Goal: Task Accomplishment & Management: Use online tool/utility

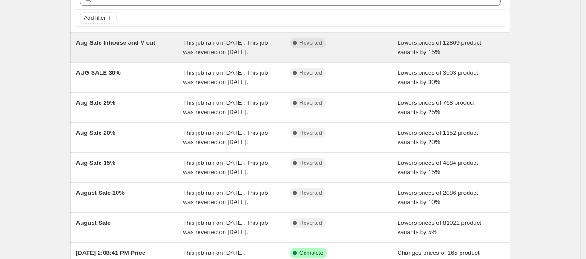
scroll to position [103, 0]
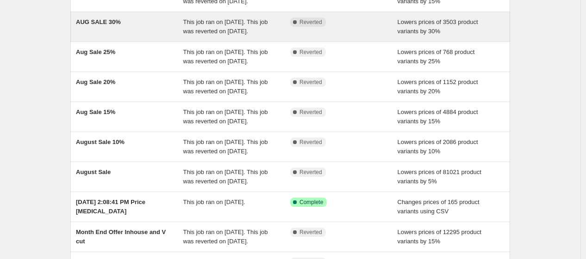
click at [321, 36] on div "Complete Reverted" at bounding box center [343, 27] width 107 height 19
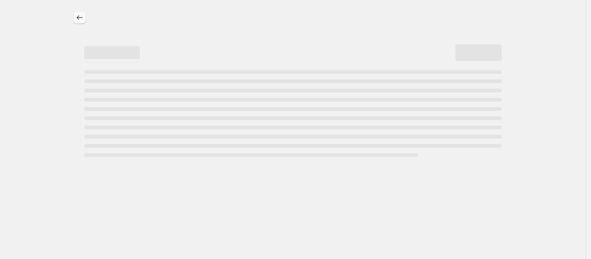
click at [79, 17] on icon "Price change jobs" at bounding box center [79, 17] width 9 height 9
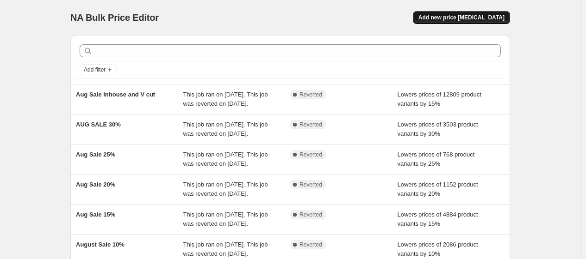
click at [451, 14] on span "Add new price [MEDICAL_DATA]" at bounding box center [461, 17] width 86 height 7
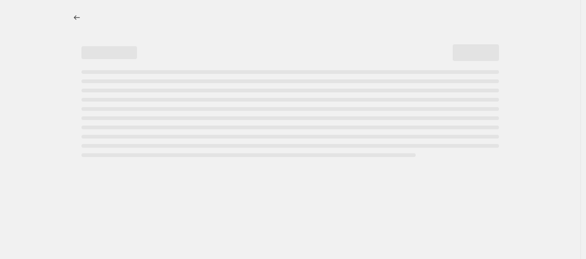
select select "percentage"
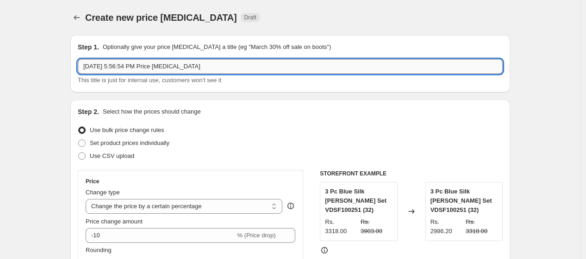
click at [167, 66] on input "[DATE] 5:56:54 PM Price [MEDICAL_DATA]" at bounding box center [290, 66] width 425 height 15
type input "Freedom Sale 15%"
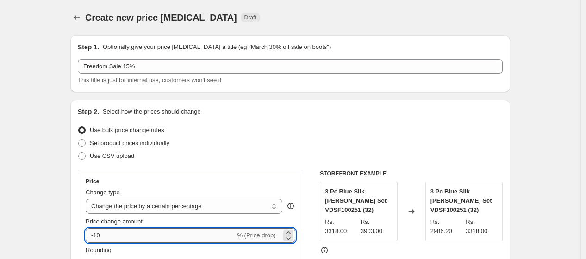
click at [117, 235] on input "-10" at bounding box center [160, 235] width 149 height 15
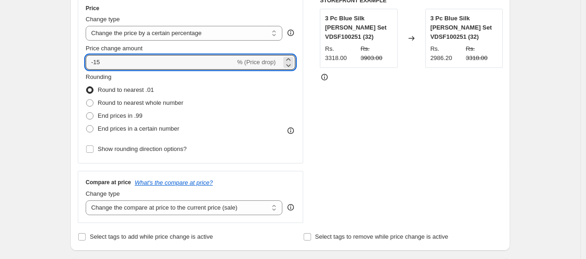
scroll to position [257, 0]
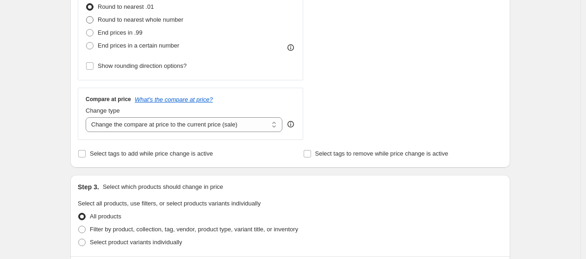
type input "-15"
click at [123, 21] on span "Round to nearest whole number" at bounding box center [141, 19] width 86 height 7
click at [86, 17] on input "Round to nearest whole number" at bounding box center [86, 16] width 0 height 0
radio input "true"
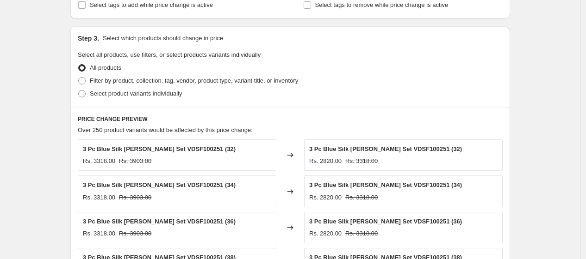
scroll to position [411, 0]
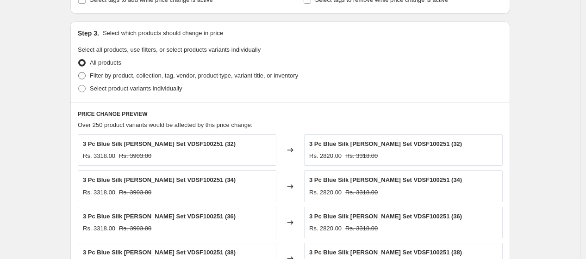
click at [105, 75] on span "Filter by product, collection, tag, vendor, product type, variant title, or inv…" at bounding box center [194, 75] width 208 height 7
click at [79, 73] on input "Filter by product, collection, tag, vendor, product type, variant title, or inv…" at bounding box center [78, 72] width 0 height 0
radio input "true"
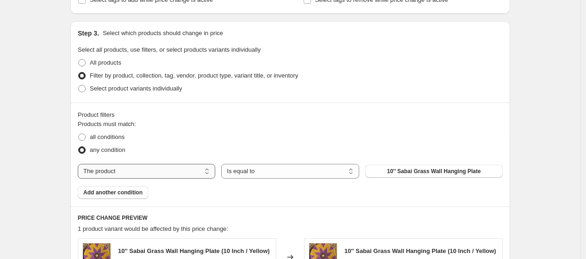
click at [152, 172] on select "The product The product's collection The product's tag The product's vendor The…" at bounding box center [146, 171] width 137 height 15
select select "collection"
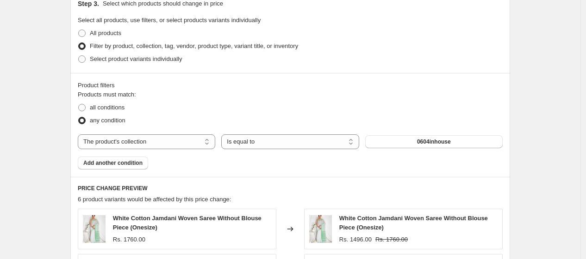
scroll to position [422, 0]
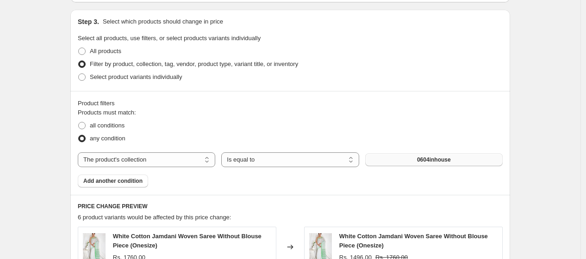
click at [432, 157] on span "0604inhouse" at bounding box center [434, 159] width 34 height 7
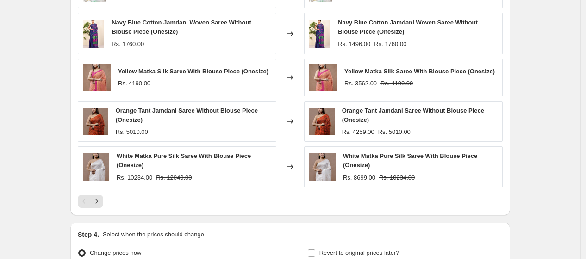
scroll to position [782, 0]
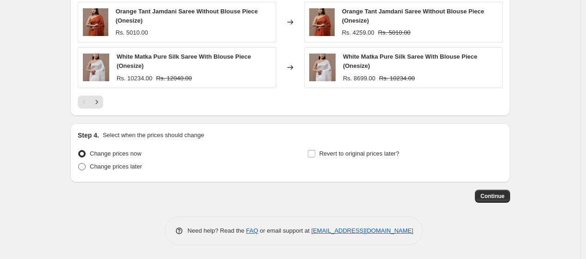
click at [109, 167] on span "Change prices later" at bounding box center [116, 166] width 52 height 7
click at [79, 164] on input "Change prices later" at bounding box center [78, 163] width 0 height 0
radio input "true"
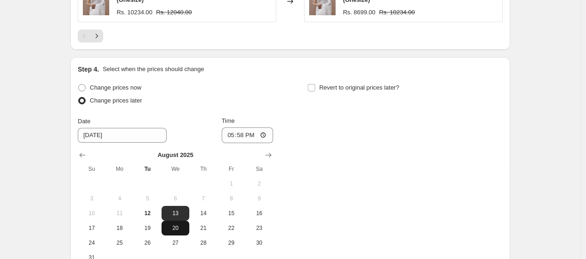
scroll to position [936, 0]
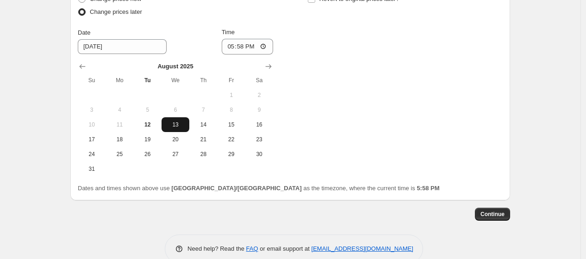
click at [179, 123] on span "13" at bounding box center [175, 124] width 20 height 7
click at [241, 51] on input "17:58" at bounding box center [248, 47] width 52 height 16
click at [247, 46] on input "11:59" at bounding box center [248, 47] width 52 height 16
click at [271, 47] on input "11:59" at bounding box center [248, 47] width 52 height 16
click at [266, 44] on input "11:59" at bounding box center [248, 47] width 52 height 16
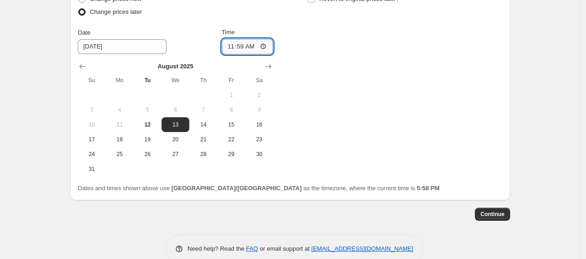
click at [243, 44] on input "11:59" at bounding box center [248, 47] width 52 height 16
type input "23:59"
click at [370, 57] on div "Change prices now Change prices later Date [DATE] Time 23:59 [DATE] Su Mo Tu We…" at bounding box center [290, 85] width 425 height 184
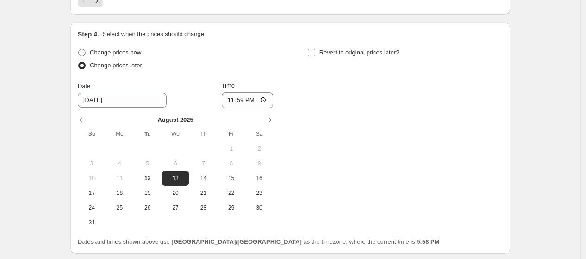
scroll to position [833, 0]
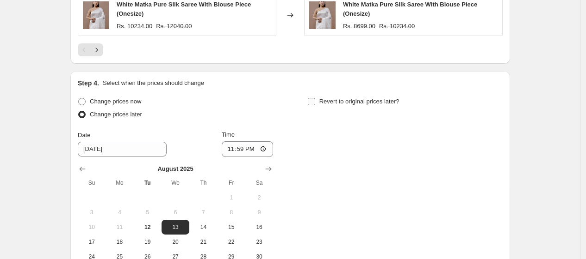
click at [354, 99] on span "Revert to original prices later?" at bounding box center [359, 101] width 80 height 7
click at [315, 99] on input "Revert to original prices later?" at bounding box center [311, 101] width 7 height 7
checkbox input "true"
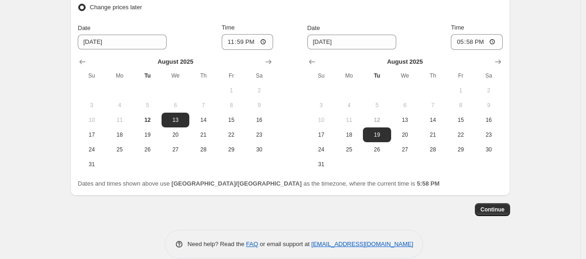
scroll to position [955, 0]
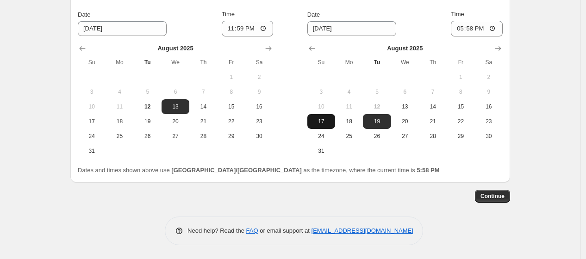
click at [327, 123] on span "17" at bounding box center [321, 121] width 20 height 7
type input "[DATE]"
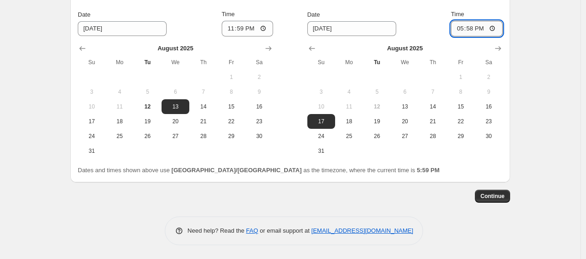
click at [474, 29] on input "17:58" at bounding box center [476, 29] width 52 height 16
type input "23:59"
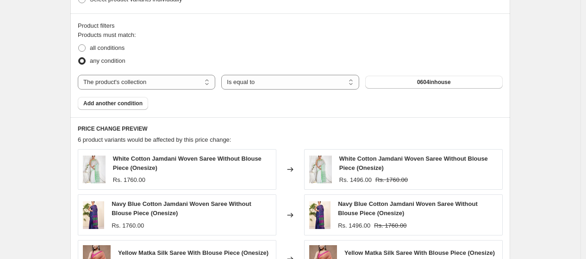
scroll to position [441, 0]
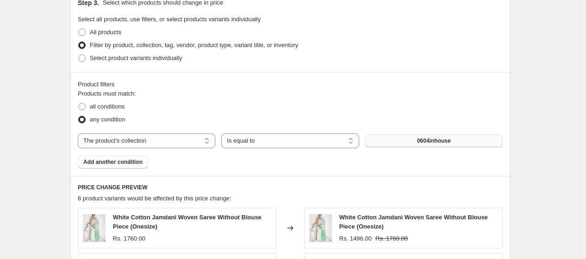
click at [448, 145] on button "0604inhouse" at bounding box center [433, 141] width 137 height 13
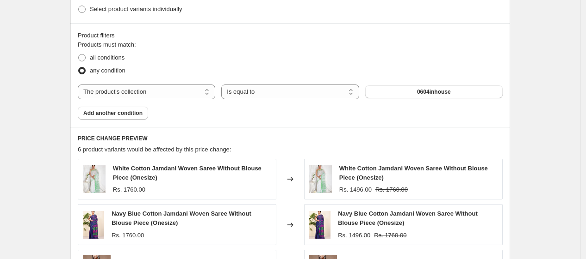
scroll to position [493, 0]
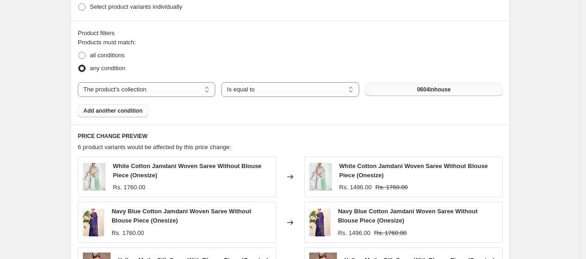
click at [456, 90] on button "0604inhouse" at bounding box center [433, 89] width 137 height 13
click at [210, 89] on select "The product The product's collection The product's tag The product's vendor The…" at bounding box center [146, 89] width 137 height 15
click at [242, 46] on fieldset "Products must match: all conditions any condition" at bounding box center [290, 56] width 425 height 37
click at [413, 85] on button "0604inhouse" at bounding box center [433, 89] width 137 height 13
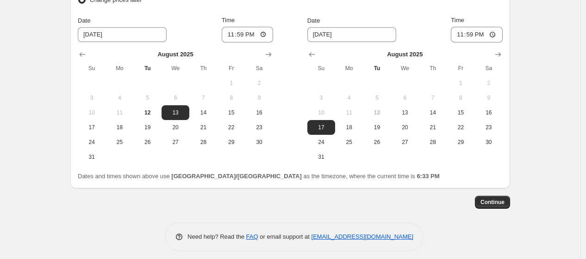
scroll to position [912, 0]
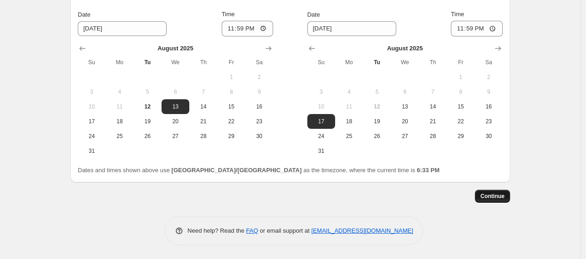
click at [496, 195] on span "Continue" at bounding box center [492, 196] width 24 height 7
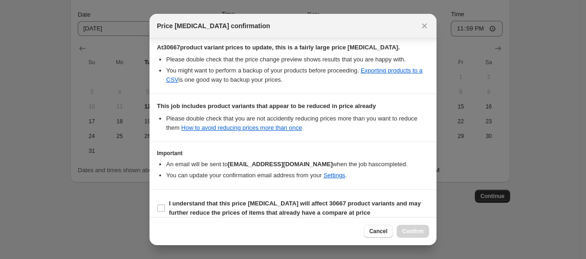
scroll to position [179, 0]
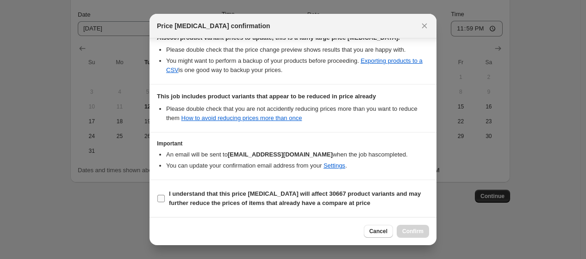
click at [163, 199] on input "I understand that this price [MEDICAL_DATA] will affect 30667 product variants …" at bounding box center [160, 198] width 7 height 7
checkbox input "true"
click at [415, 233] on span "Confirm" at bounding box center [412, 231] width 21 height 7
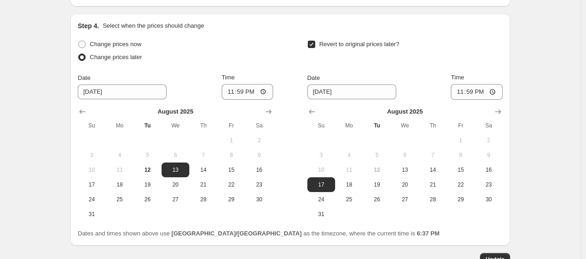
scroll to position [963, 0]
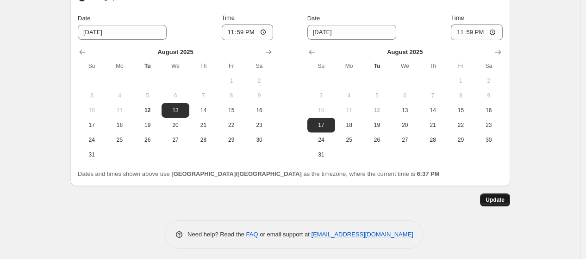
click at [497, 198] on span "Update" at bounding box center [494, 200] width 19 height 7
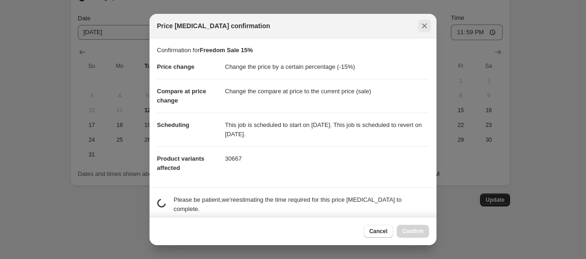
click at [422, 27] on icon "Close" at bounding box center [423, 25] width 9 height 9
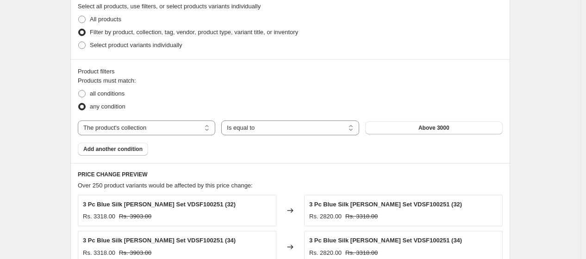
scroll to position [506, 0]
